Goal: Task Accomplishment & Management: Use online tool/utility

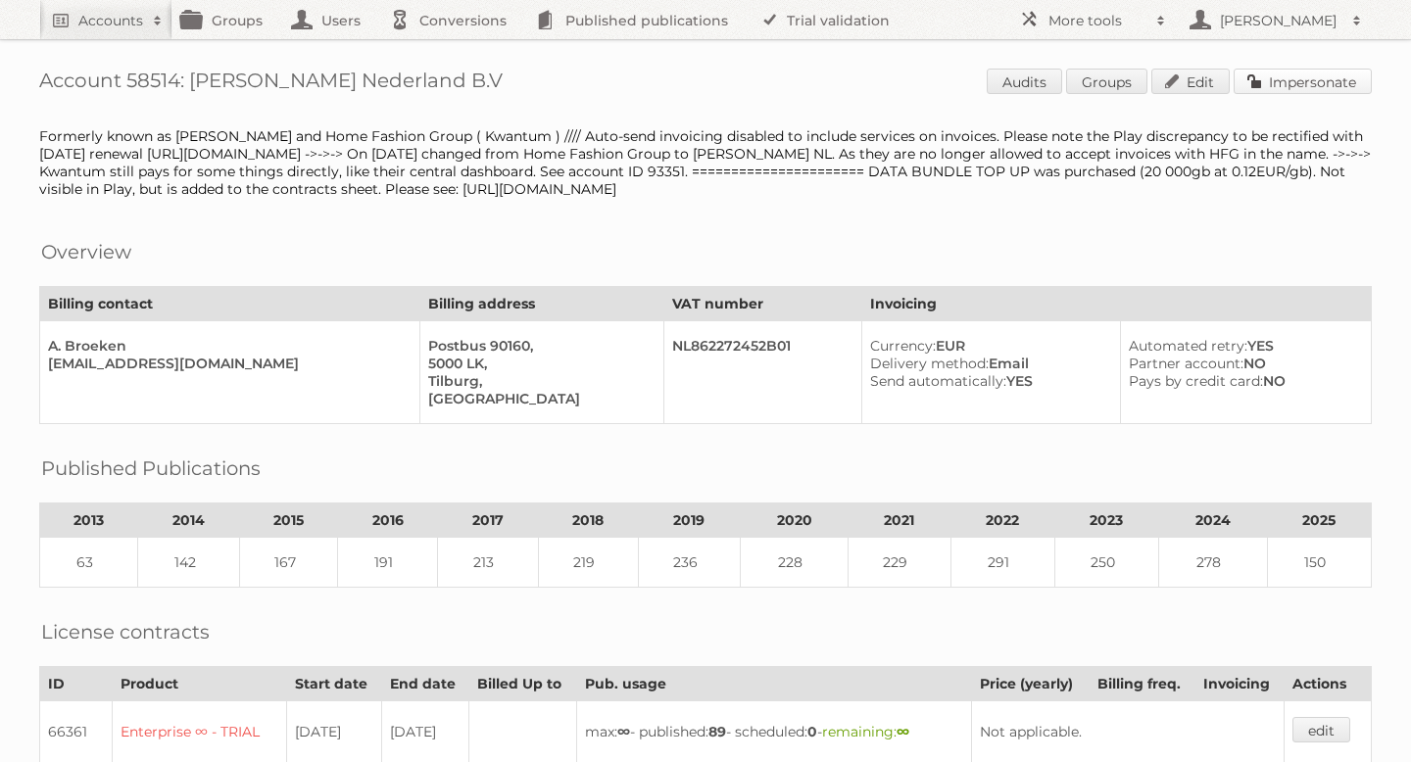
click at [1284, 80] on link "Impersonate" at bounding box center [1303, 81] width 138 height 25
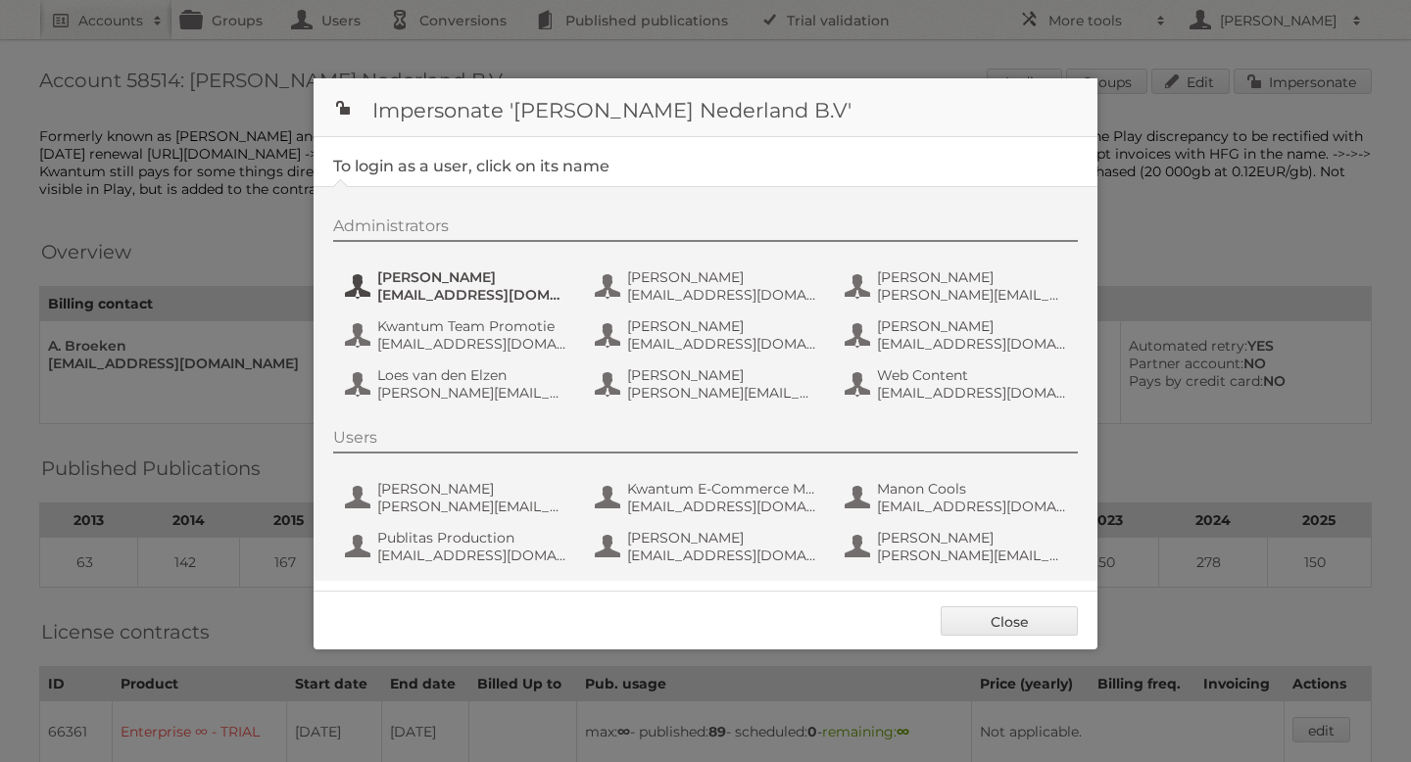
click at [404, 284] on span "Amber Guiking" at bounding box center [472, 277] width 190 height 18
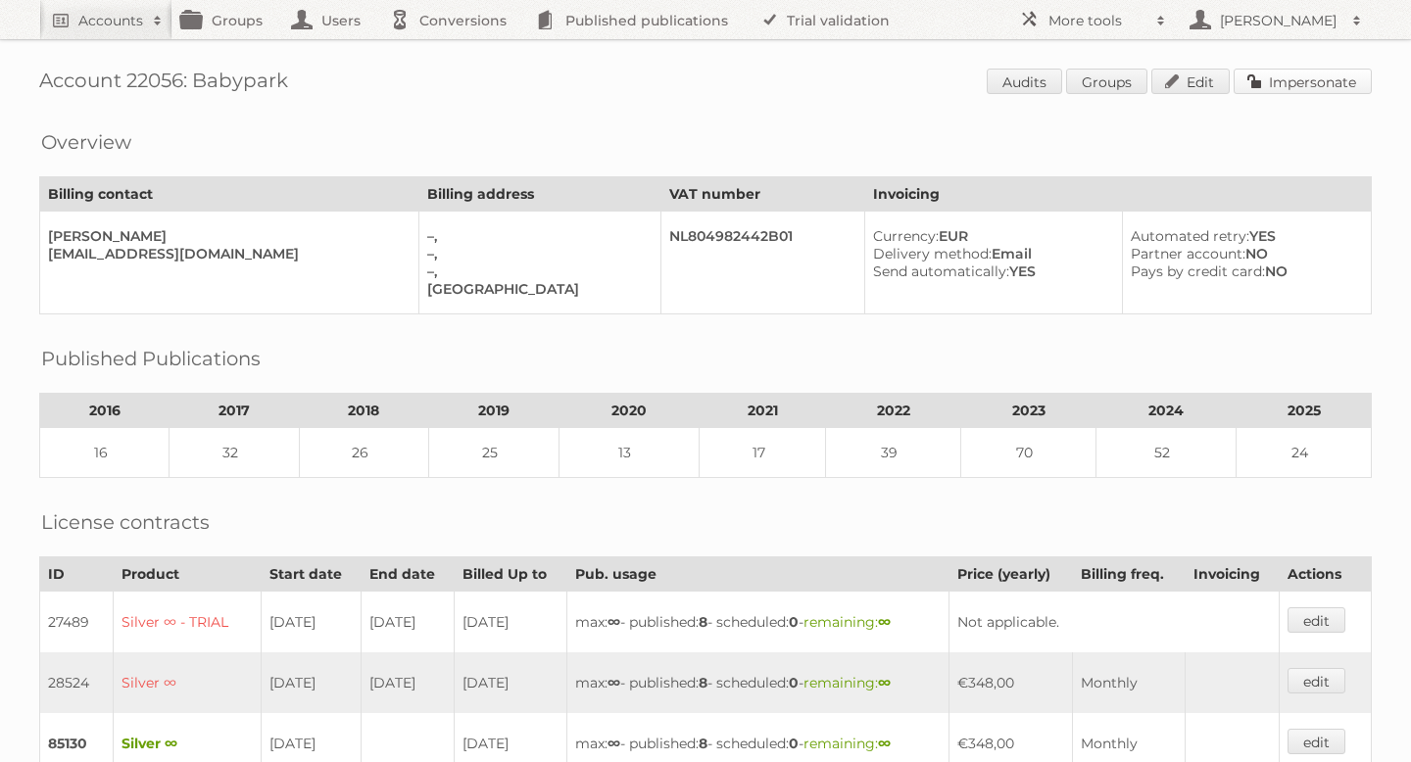
click at [1261, 86] on link "Impersonate" at bounding box center [1303, 81] width 138 height 25
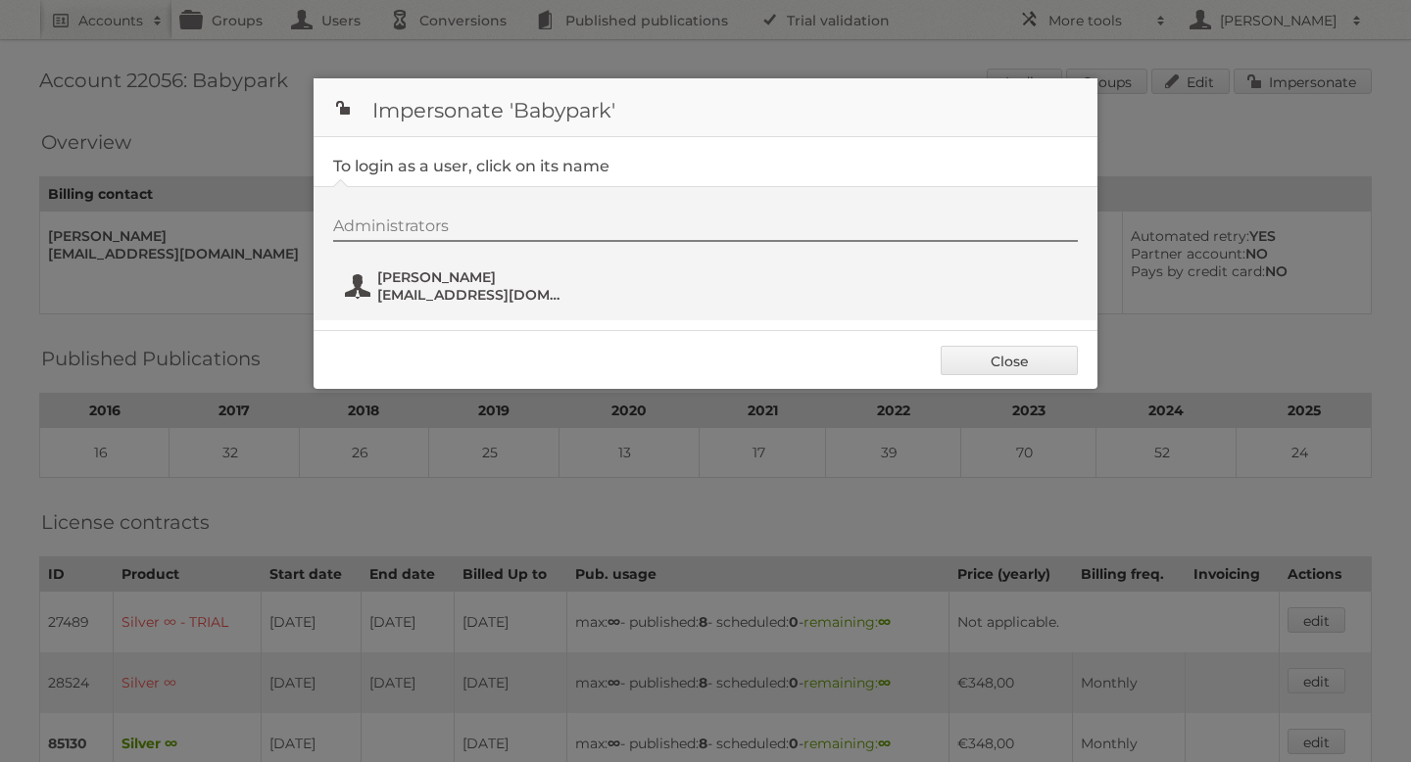
click at [431, 286] on span "arie@babypark.nl" at bounding box center [472, 295] width 190 height 18
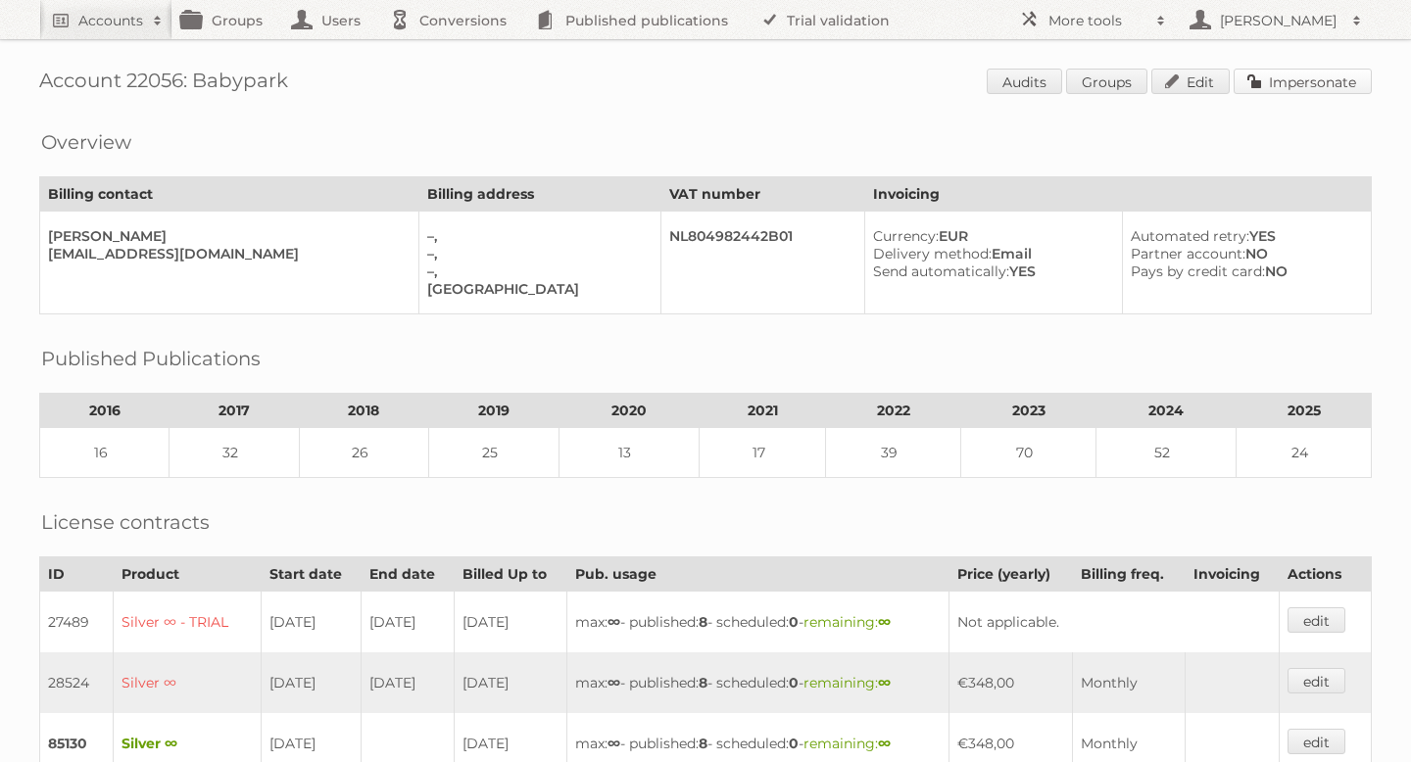
click at [1272, 78] on link "Impersonate" at bounding box center [1303, 81] width 138 height 25
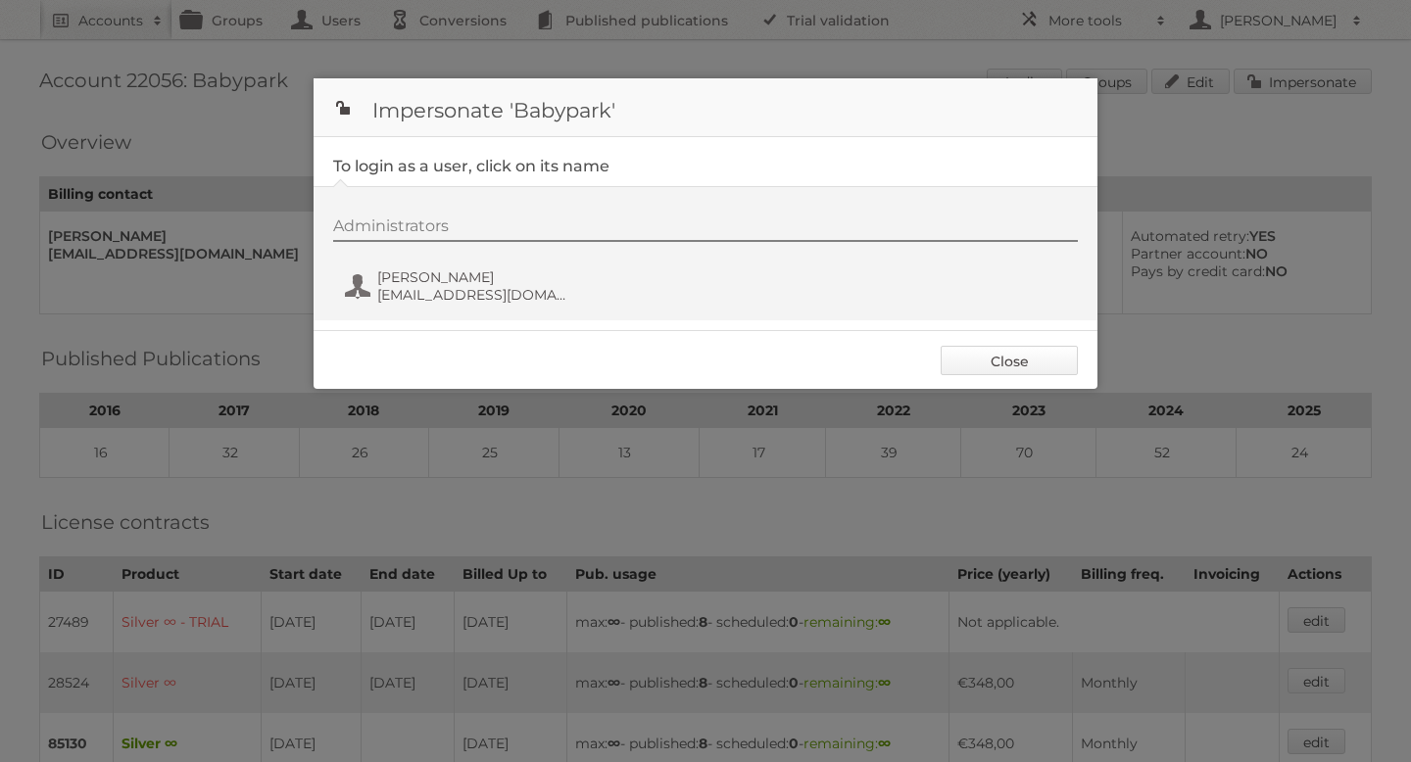
click at [1031, 363] on link "Close" at bounding box center [1009, 360] width 137 height 29
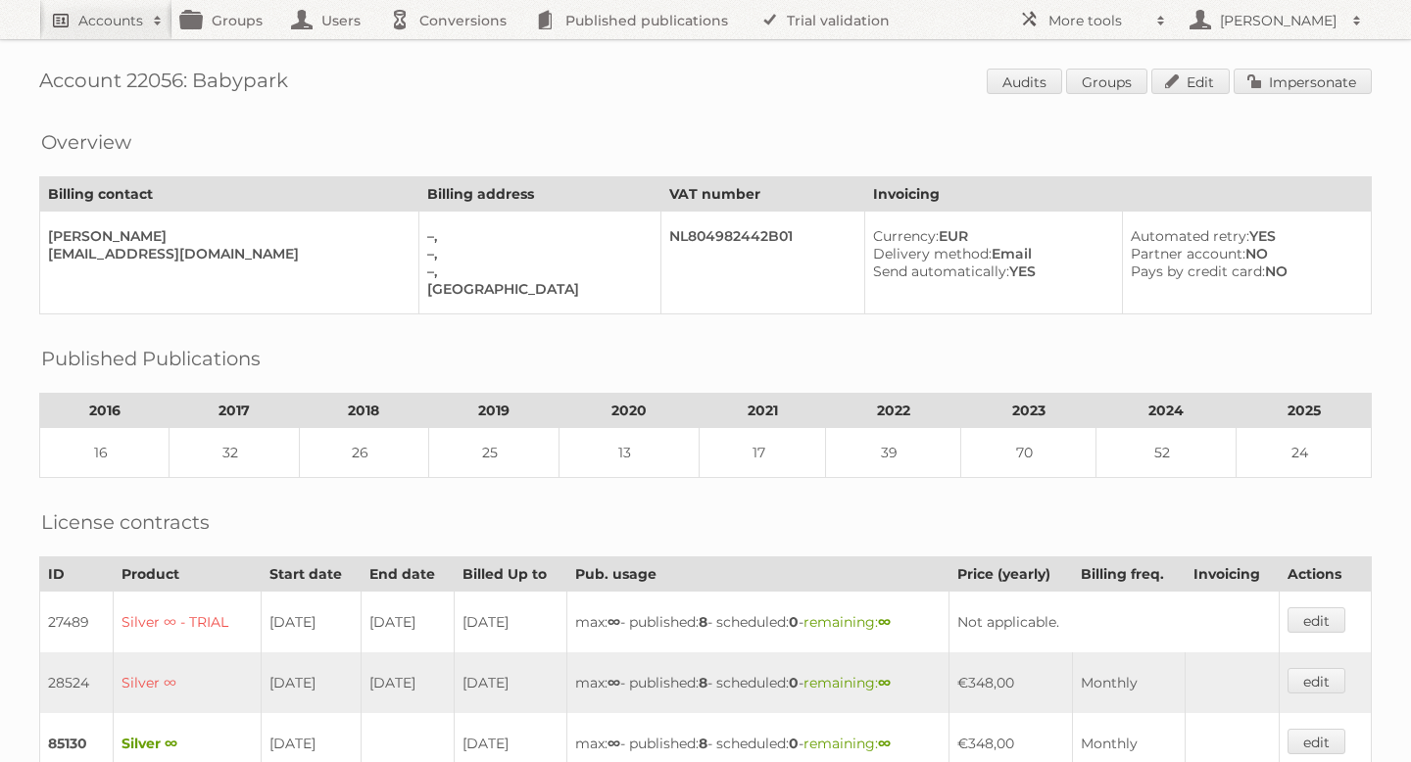
click at [118, 2] on link "Accounts" at bounding box center [105, 19] width 133 height 39
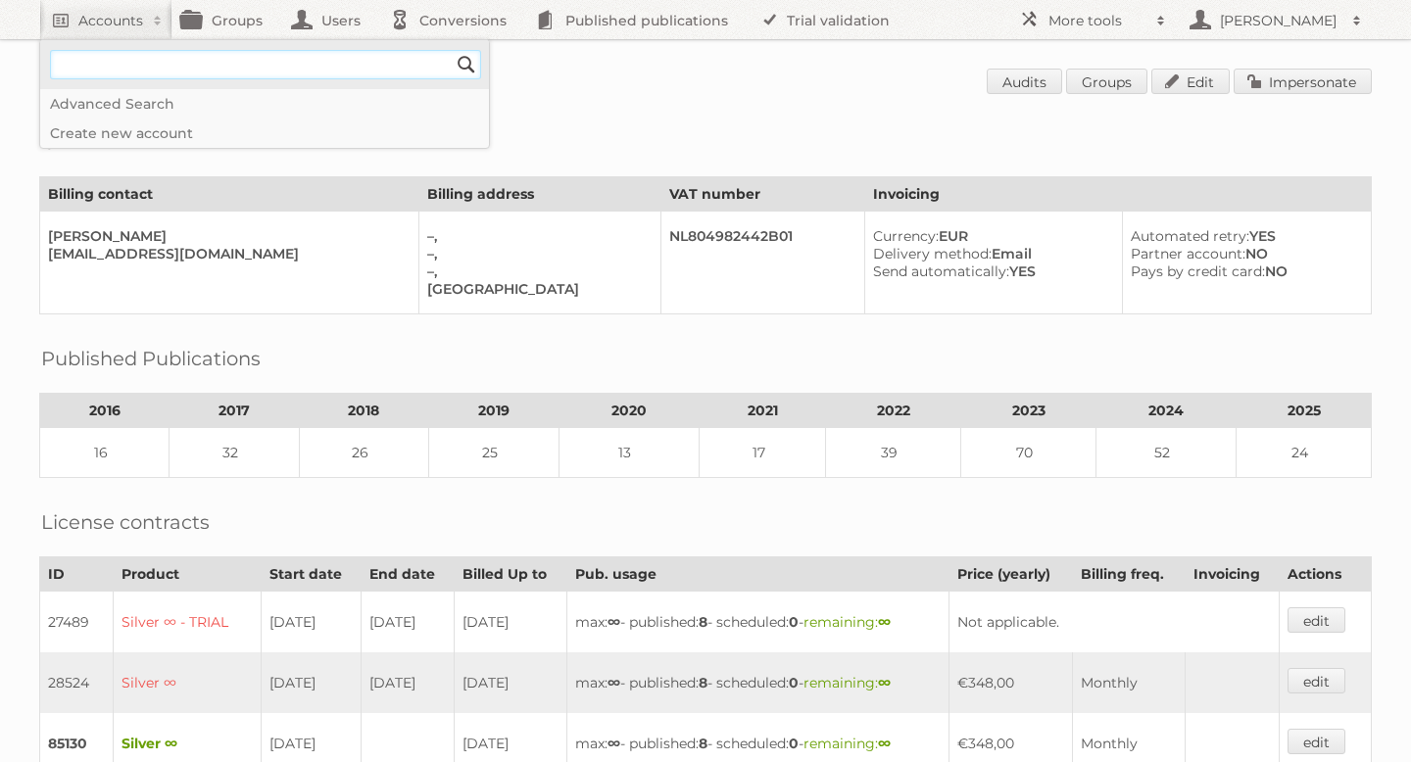
click at [151, 76] on input"] "text" at bounding box center [265, 64] width 431 height 29
type input"] "meubelgroep"
click at [452, 50] on input "Search" at bounding box center [466, 64] width 29 height 29
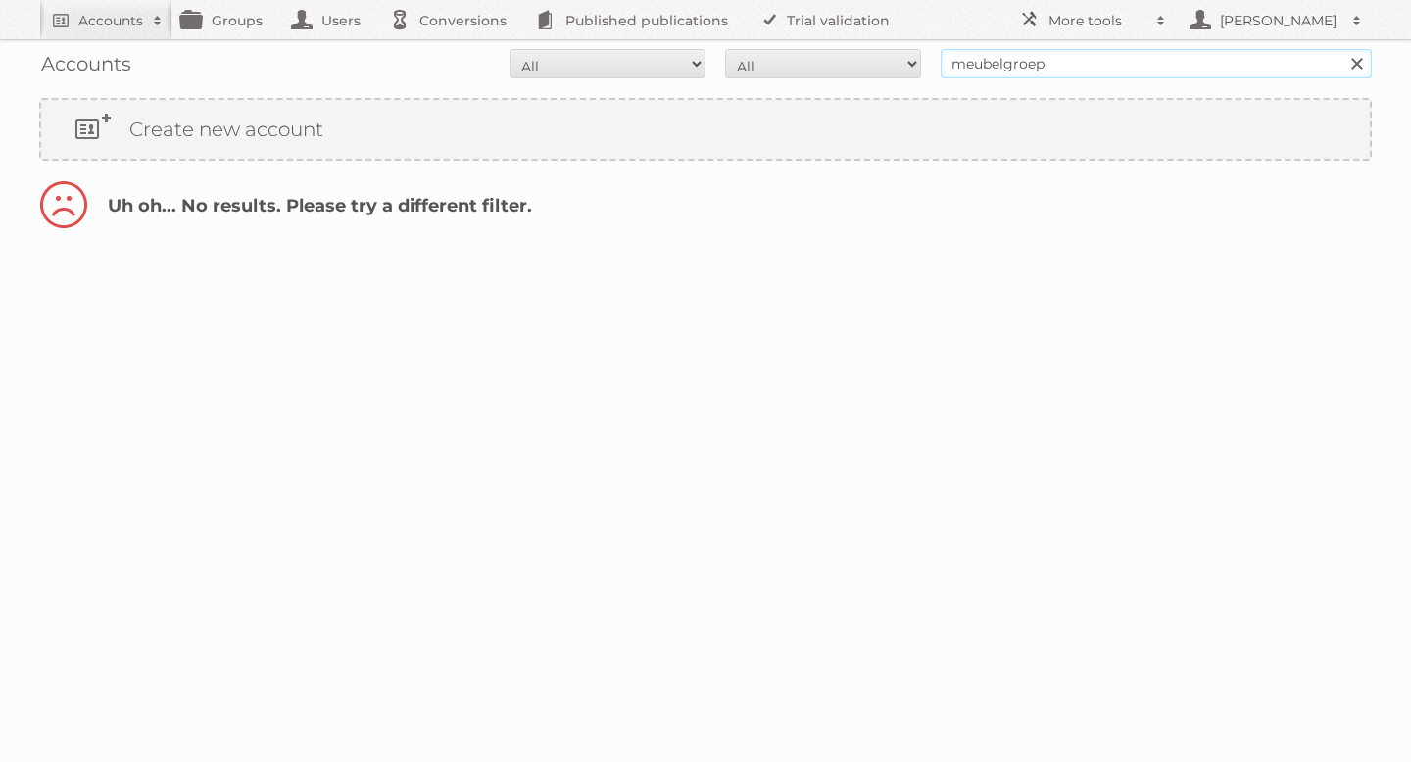
click at [1067, 73] on input "meubelgroep" at bounding box center [1156, 63] width 431 height 29
click at [1341, 49] on input "Search" at bounding box center [1355, 63] width 29 height 29
click at [1019, 71] on input "meubelgroep" at bounding box center [1156, 63] width 431 height 29
type input "meubel"
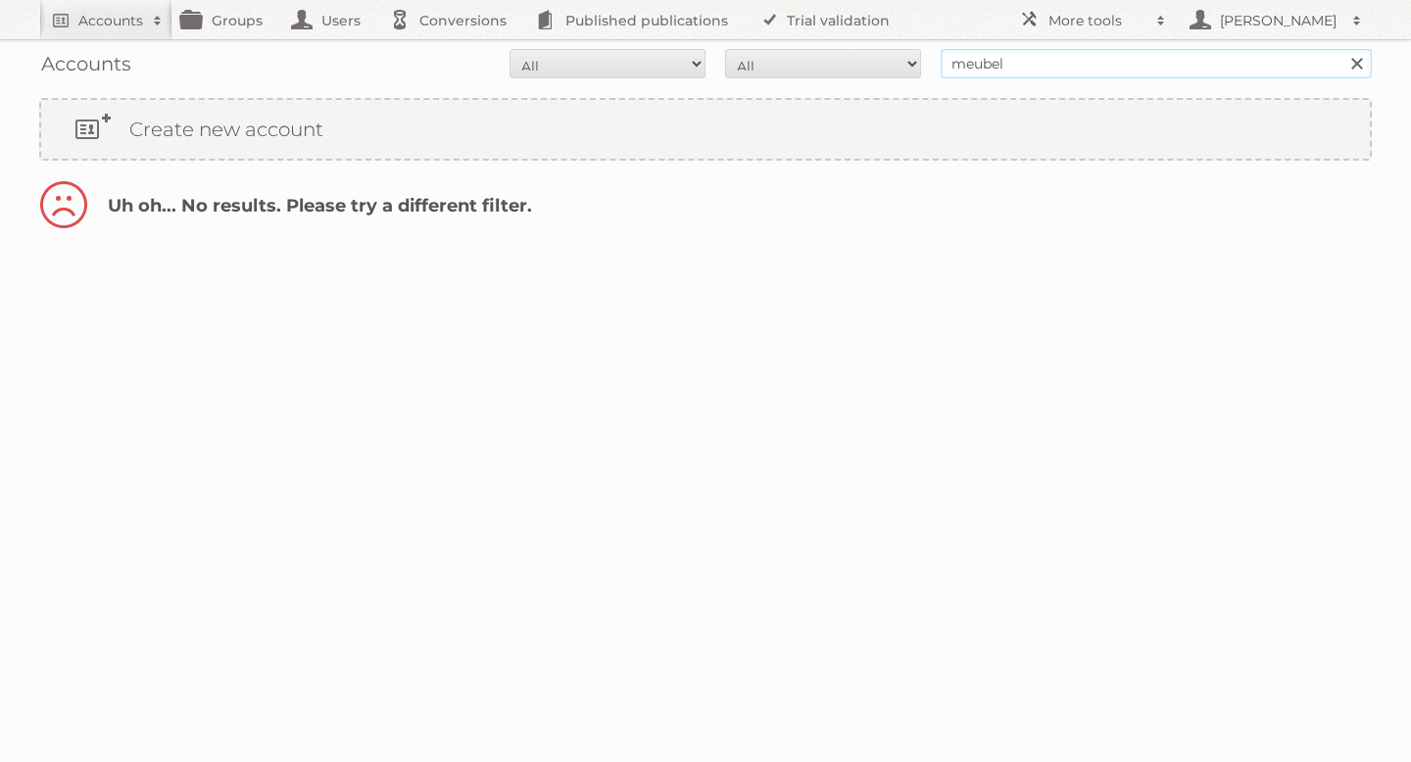
click at [1341, 49] on input "Search" at bounding box center [1355, 63] width 29 height 29
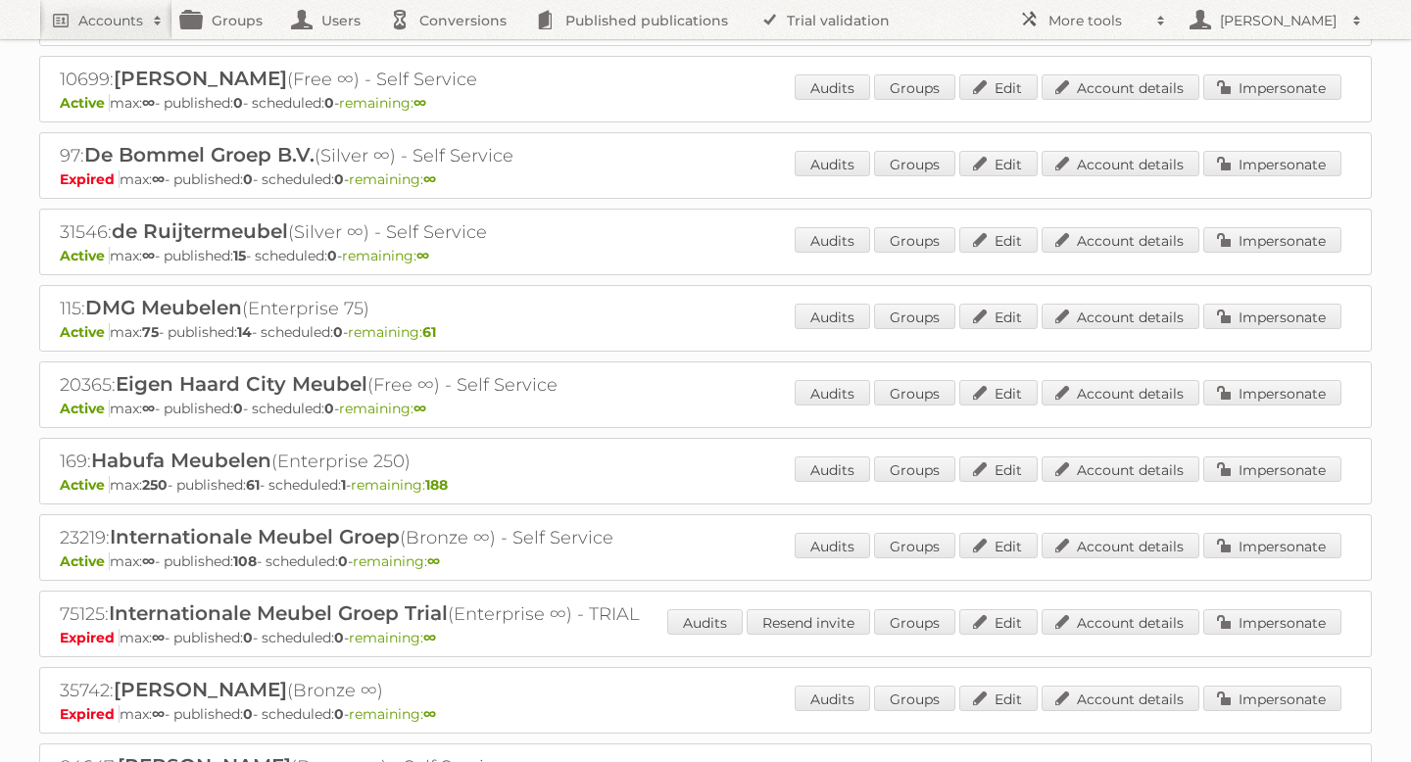
scroll to position [389, 0]
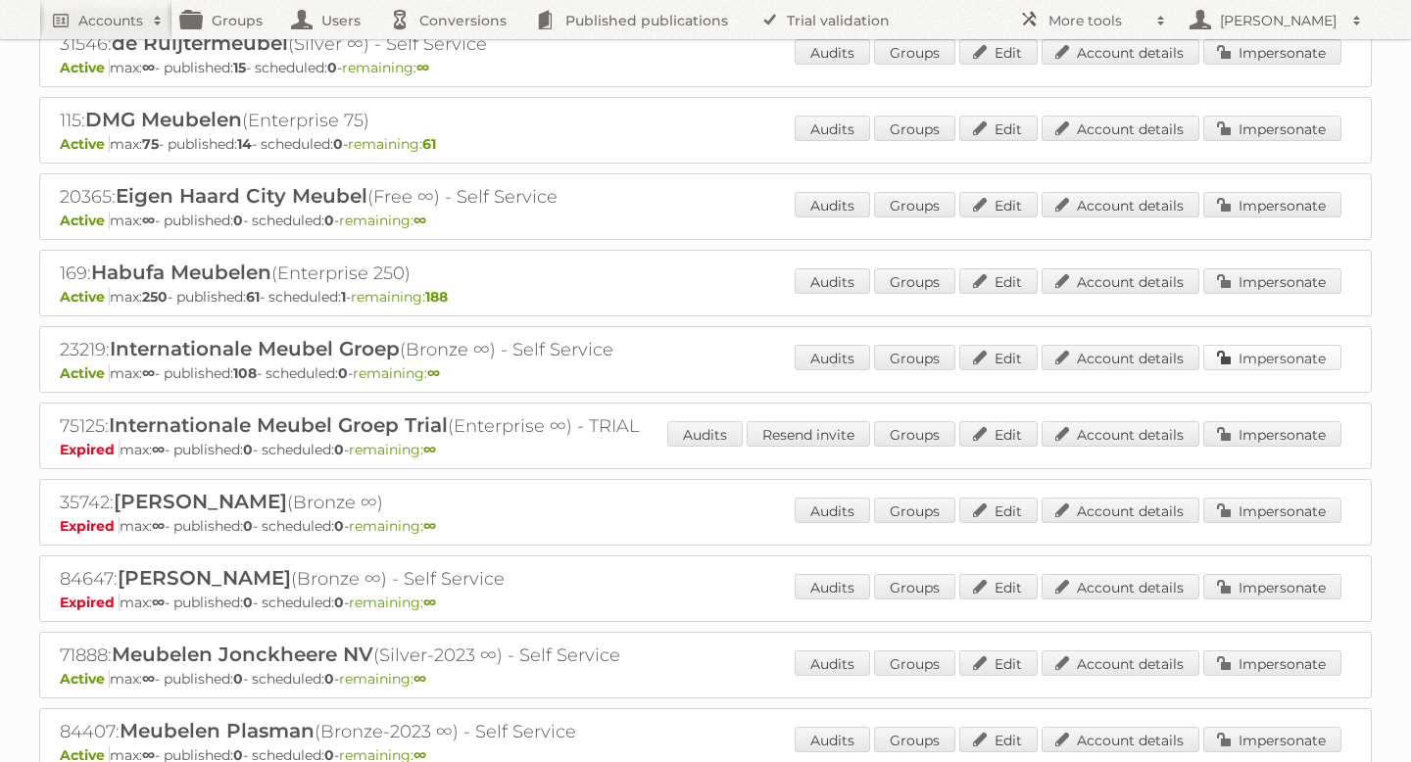
click at [1226, 360] on link "Impersonate" at bounding box center [1272, 357] width 138 height 25
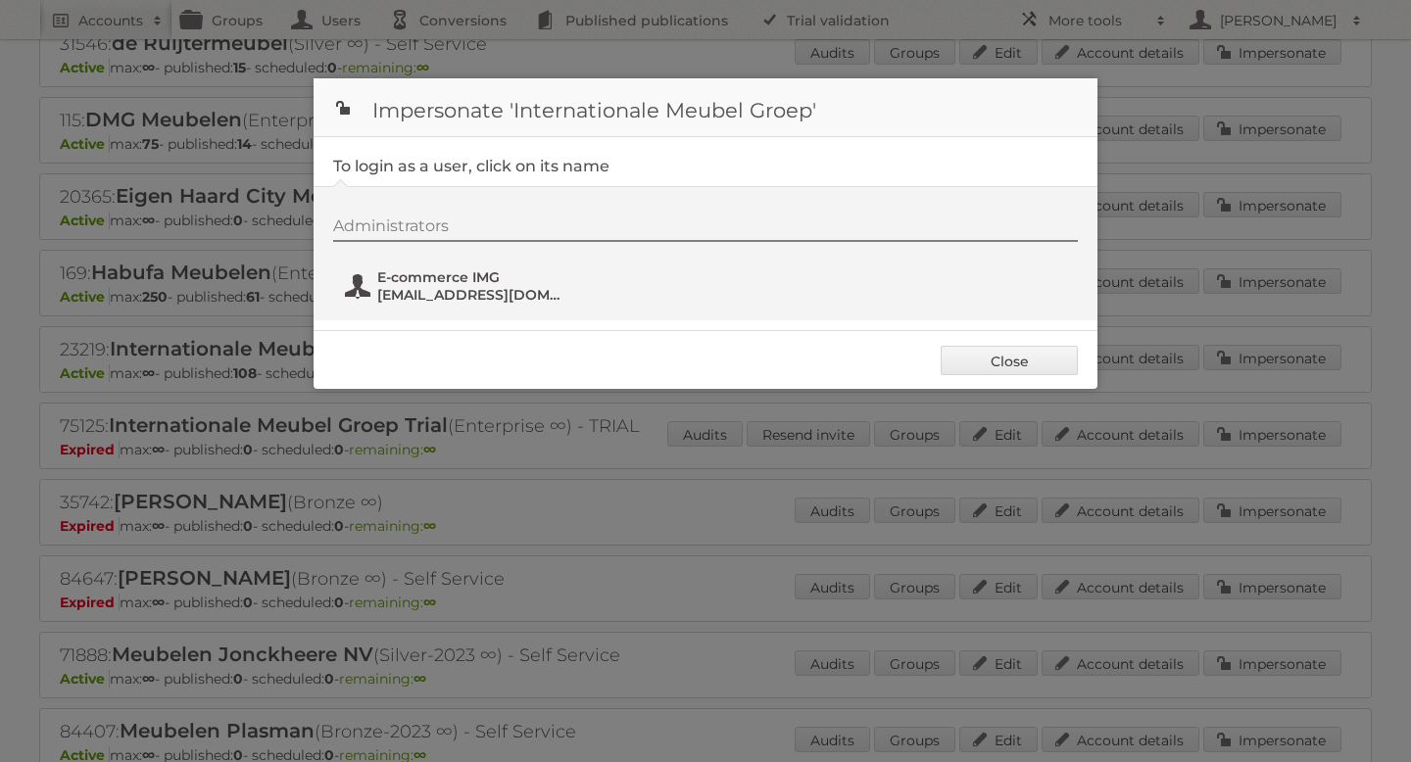
click at [424, 289] on span "Social@i-m-g.nl" at bounding box center [472, 295] width 190 height 18
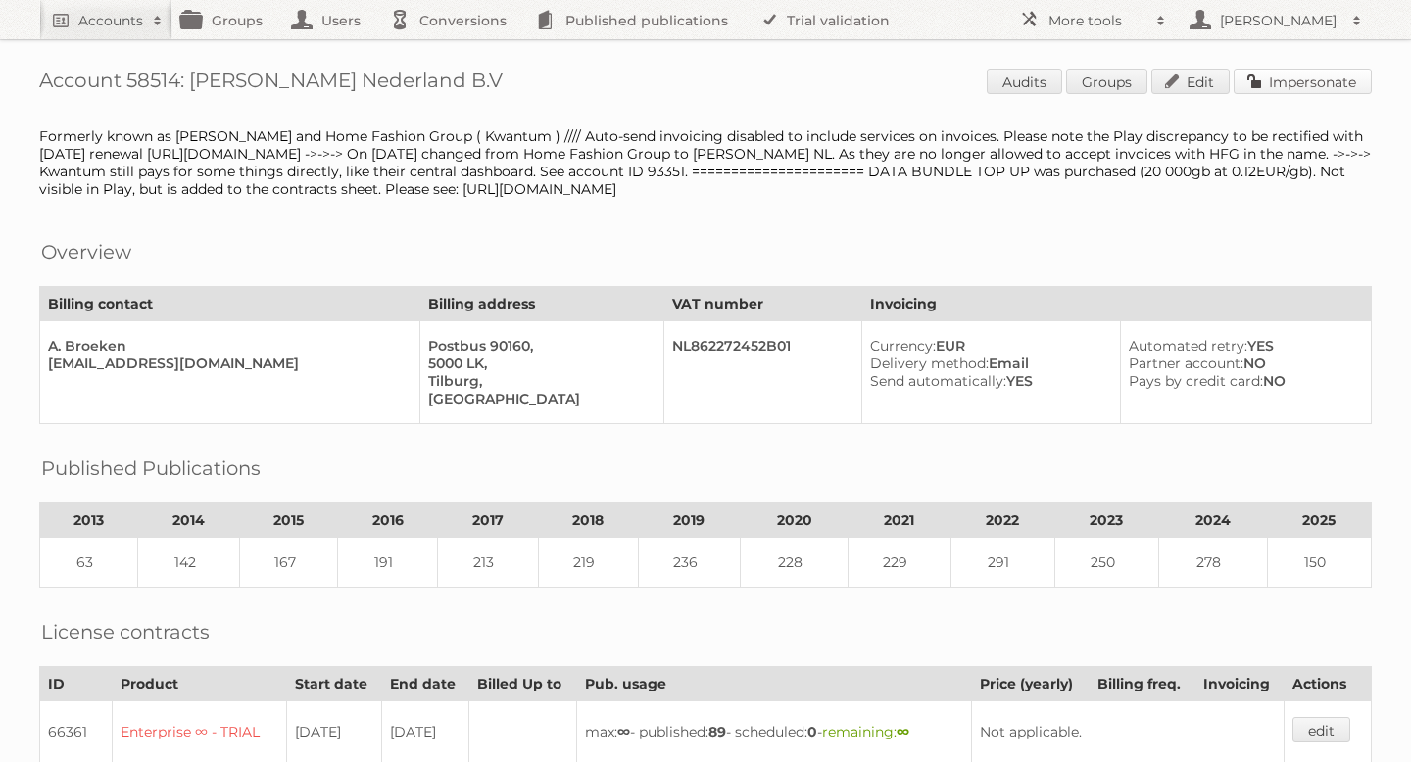
click at [1245, 91] on link "Impersonate" at bounding box center [1303, 81] width 138 height 25
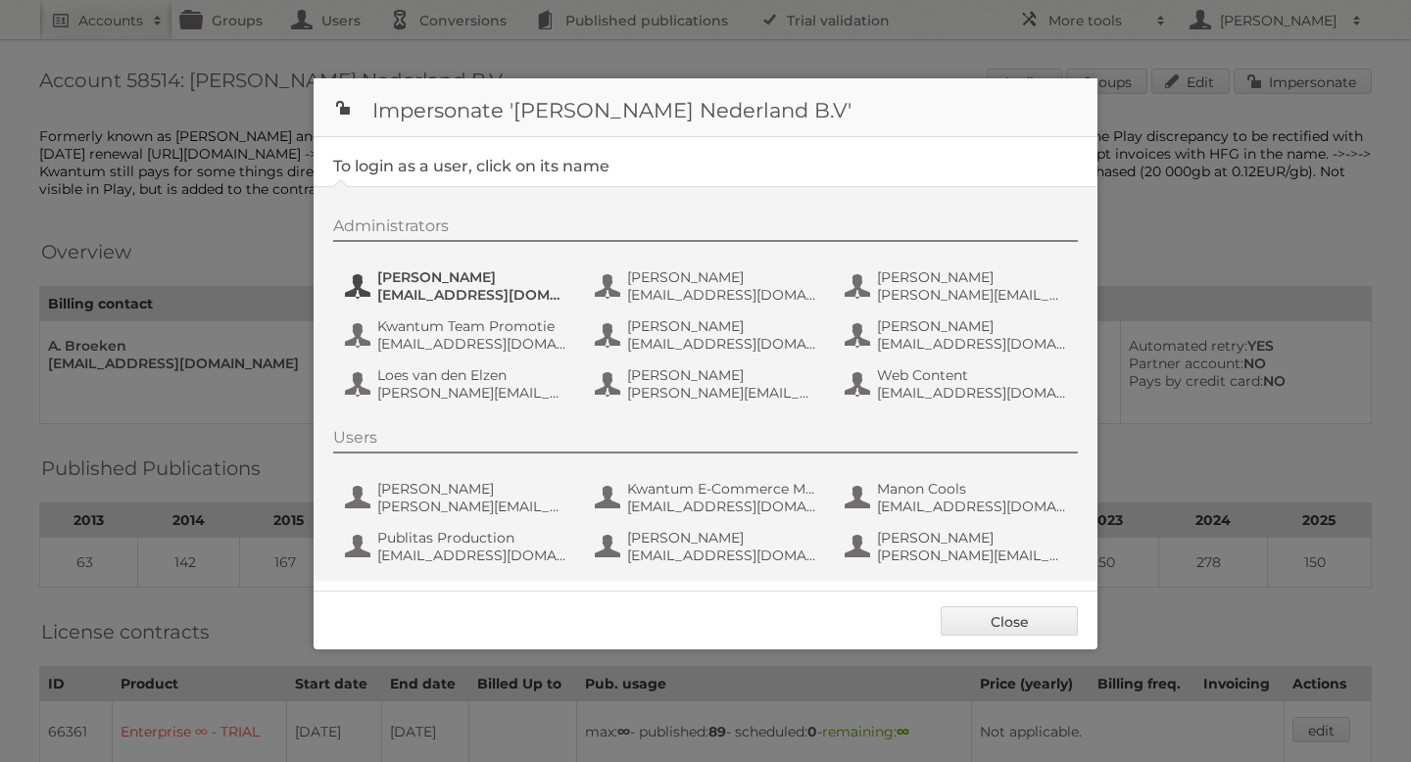
click at [424, 283] on span "[PERSON_NAME]" at bounding box center [472, 277] width 190 height 18
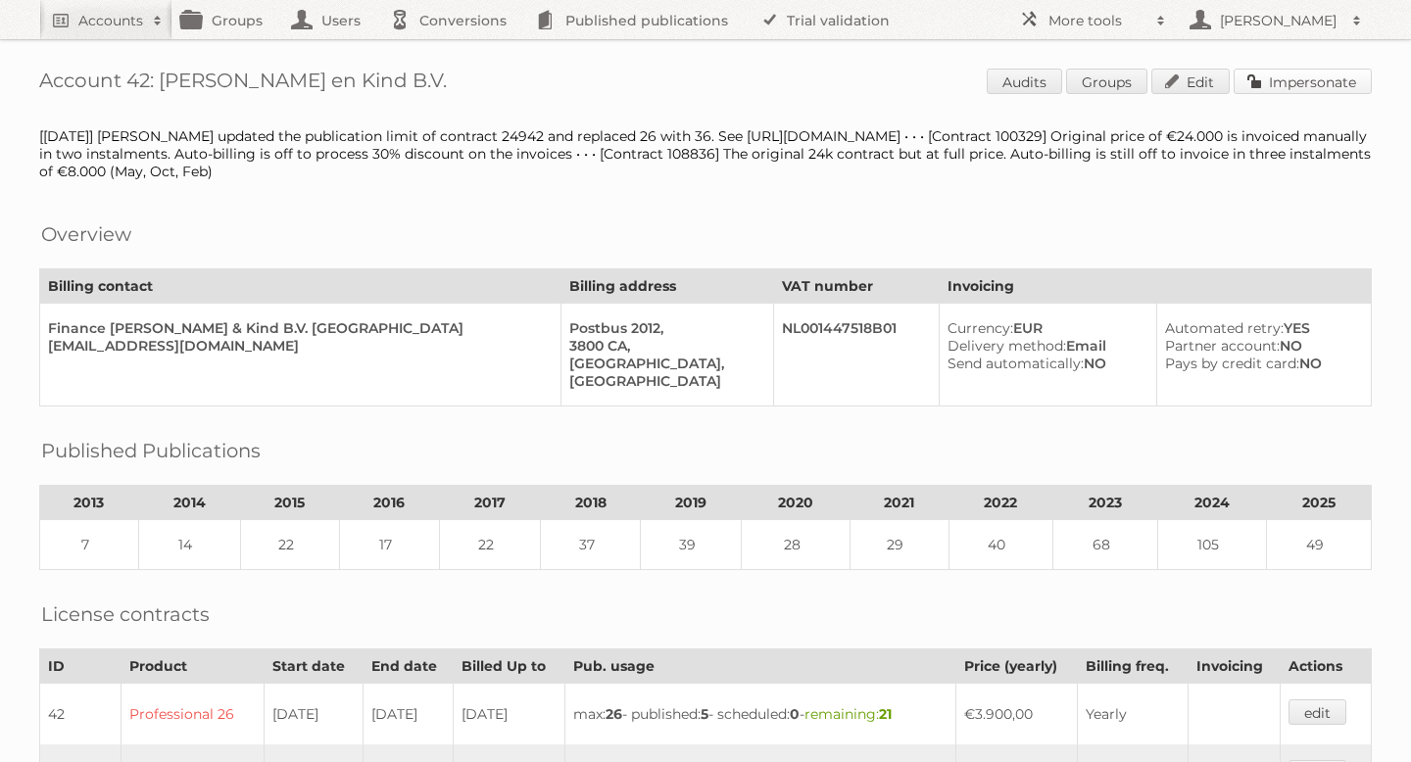
click at [1271, 88] on link "Impersonate" at bounding box center [1303, 81] width 138 height 25
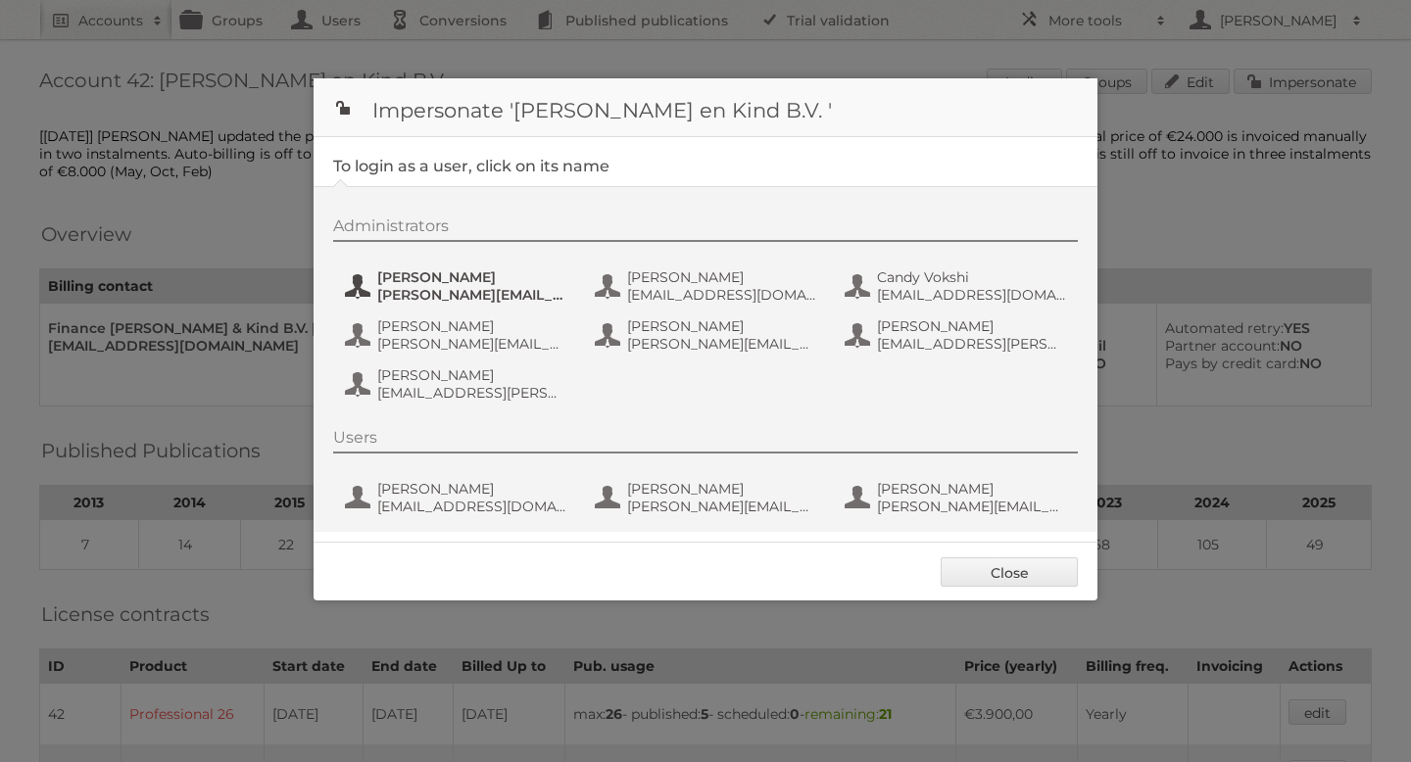
click at [542, 285] on span "Allard" at bounding box center [472, 277] width 190 height 18
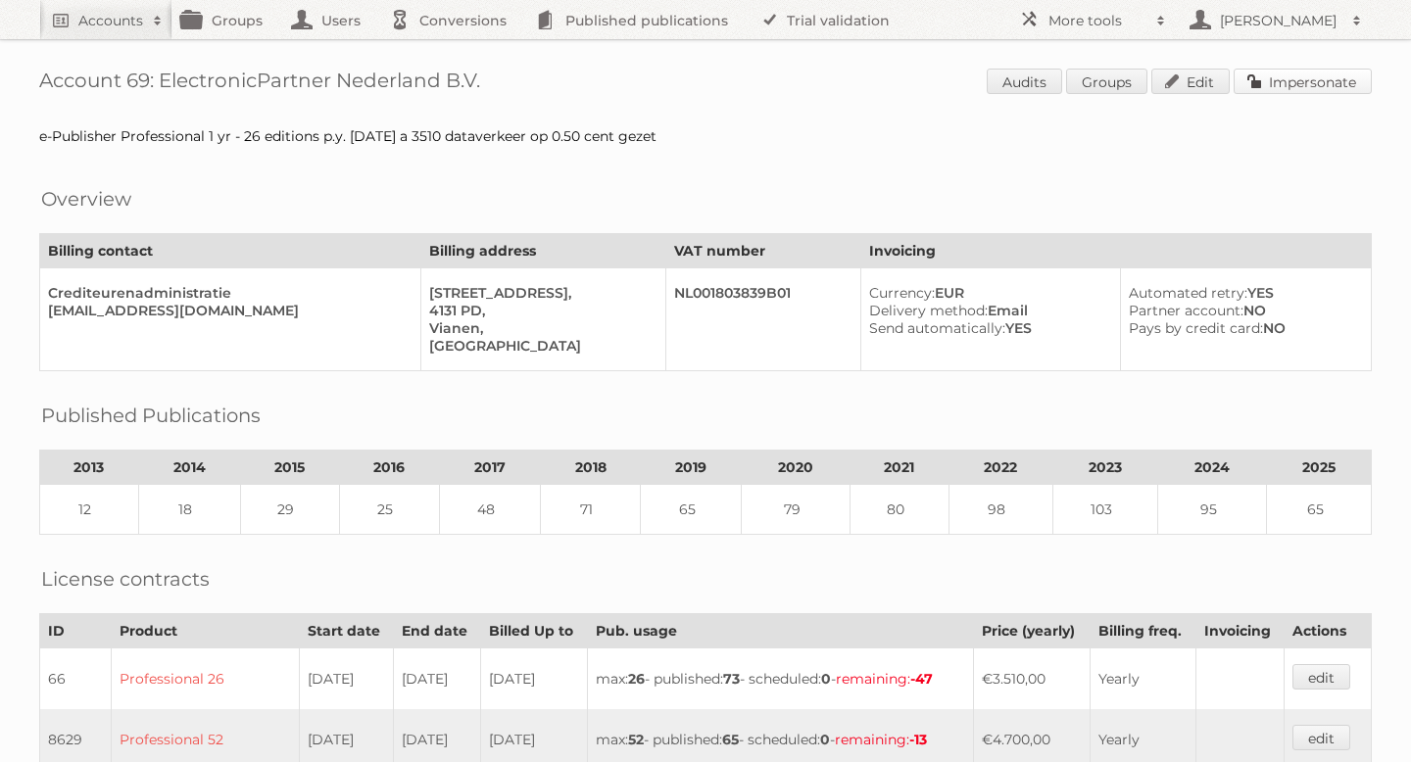
click at [1287, 89] on link "Impersonate" at bounding box center [1303, 81] width 138 height 25
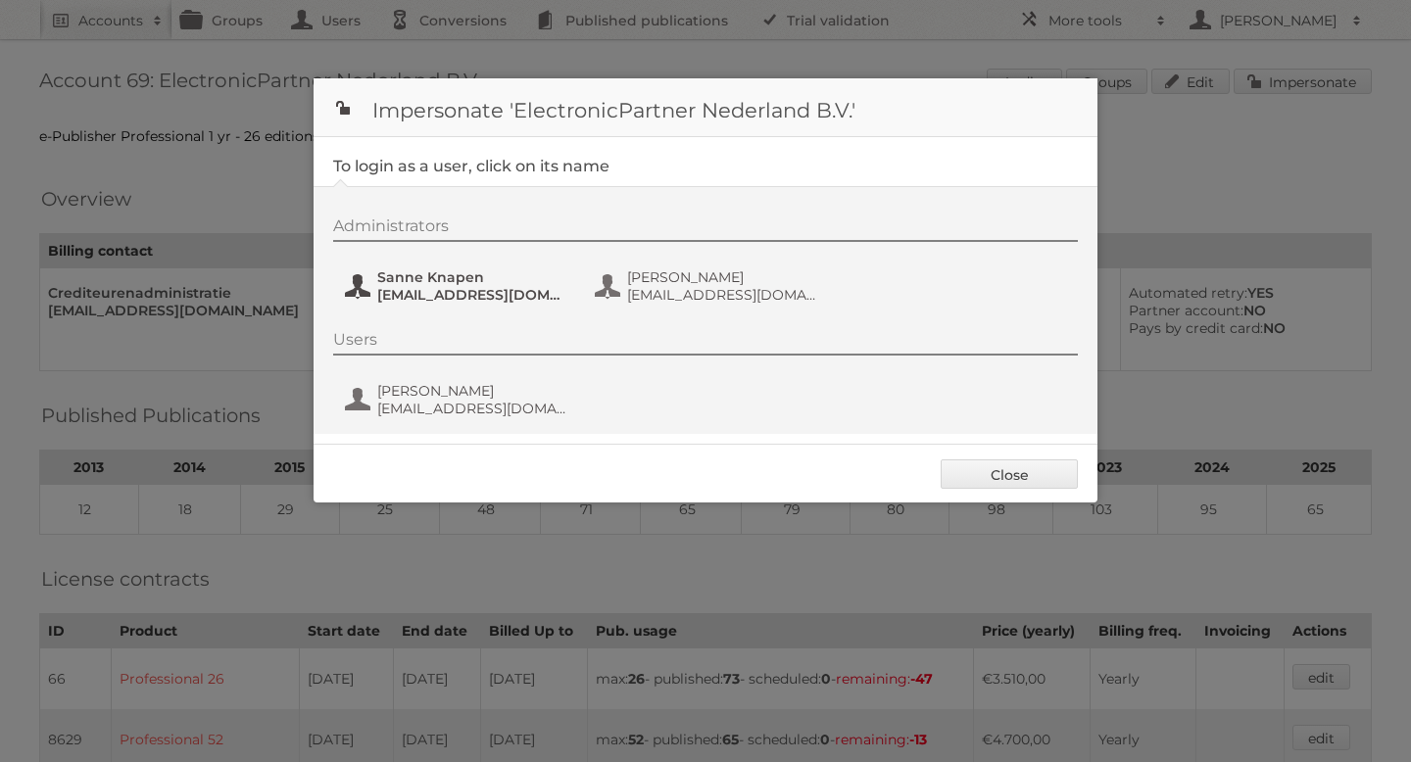
click at [441, 277] on span "Sanne Knapen" at bounding box center [472, 277] width 190 height 18
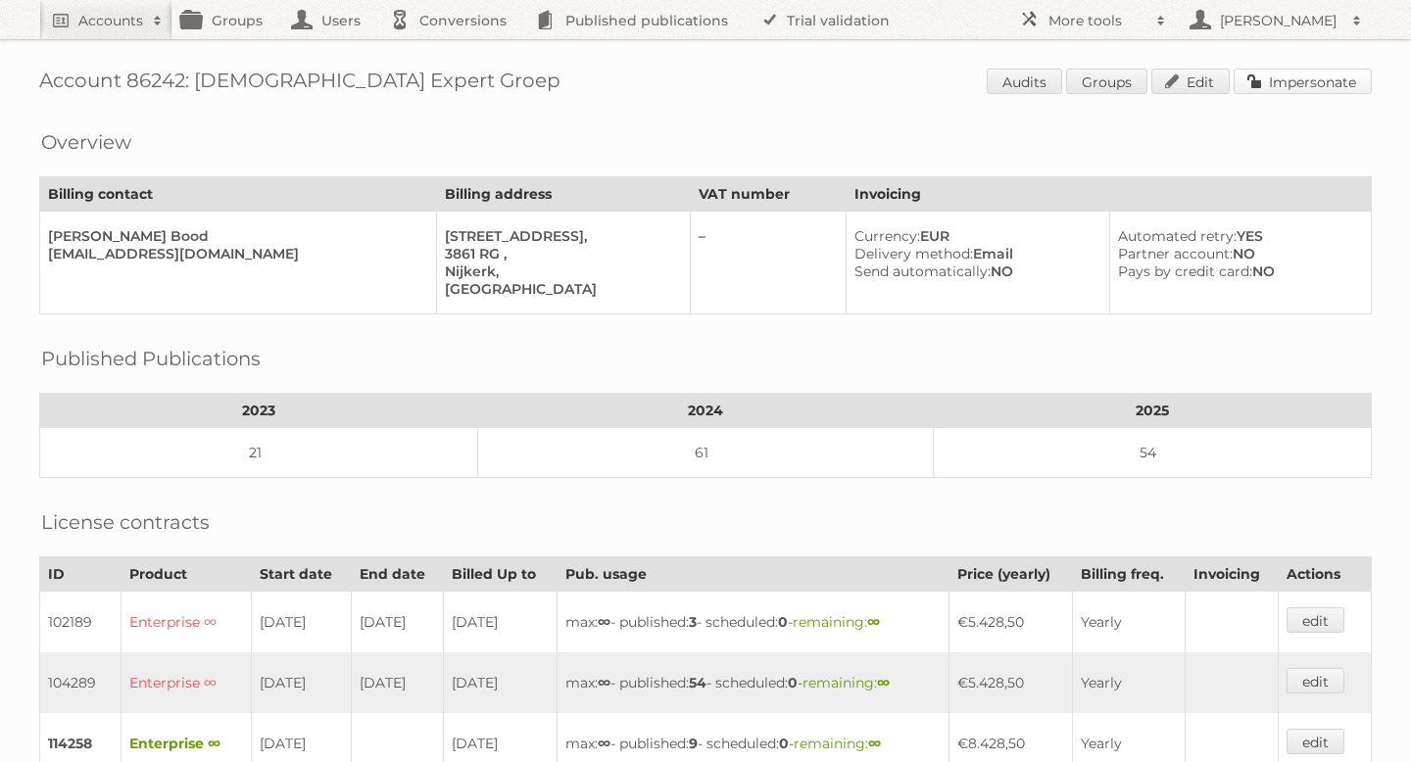
click at [1256, 81] on link "Impersonate" at bounding box center [1303, 81] width 138 height 25
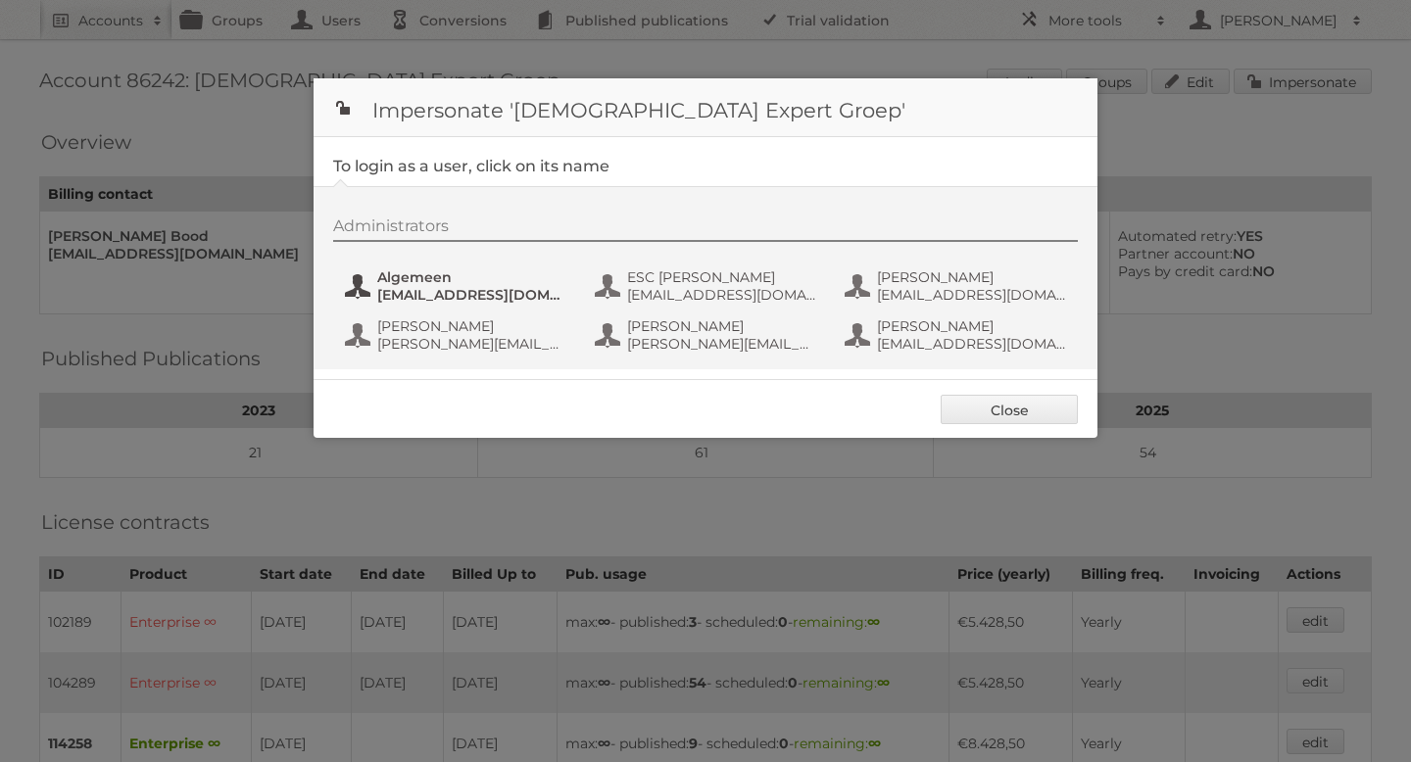
click at [428, 300] on span "[EMAIL_ADDRESS][DOMAIN_NAME]" at bounding box center [472, 295] width 190 height 18
